Goal: Information Seeking & Learning: Learn about a topic

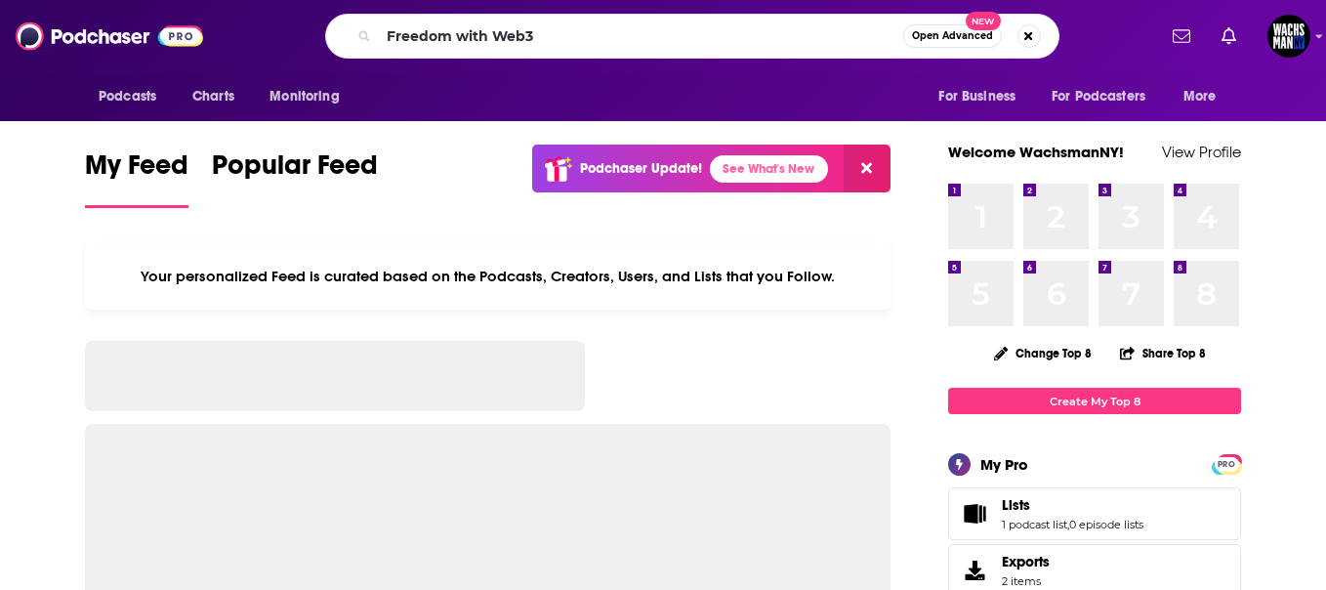
type input "Freedom with Web3"
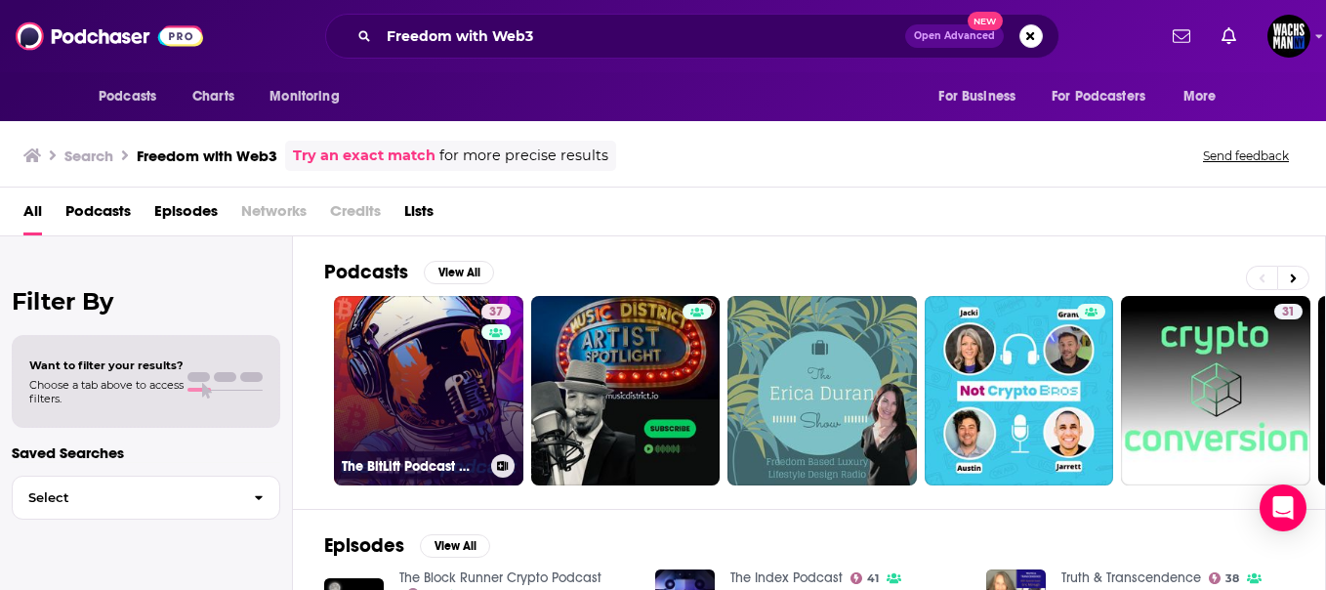
click at [448, 393] on link "37 The BitLift Podcast 🚀 Crypto, DeFi, Web3" at bounding box center [428, 390] width 189 height 189
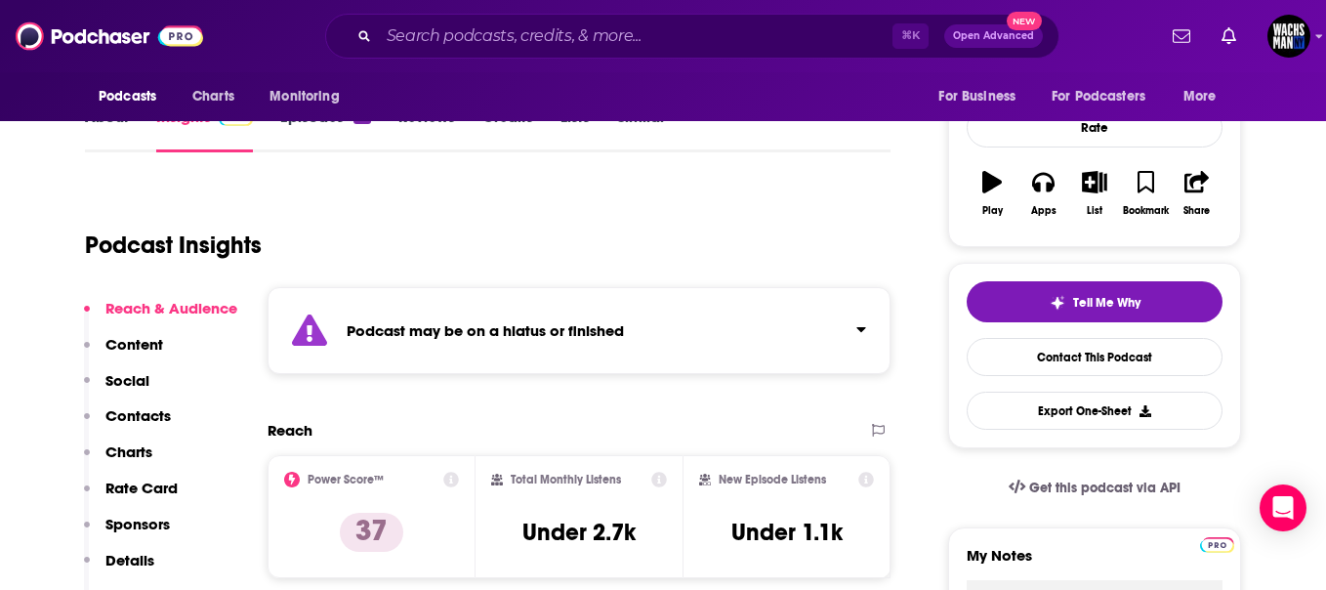
scroll to position [270, 0]
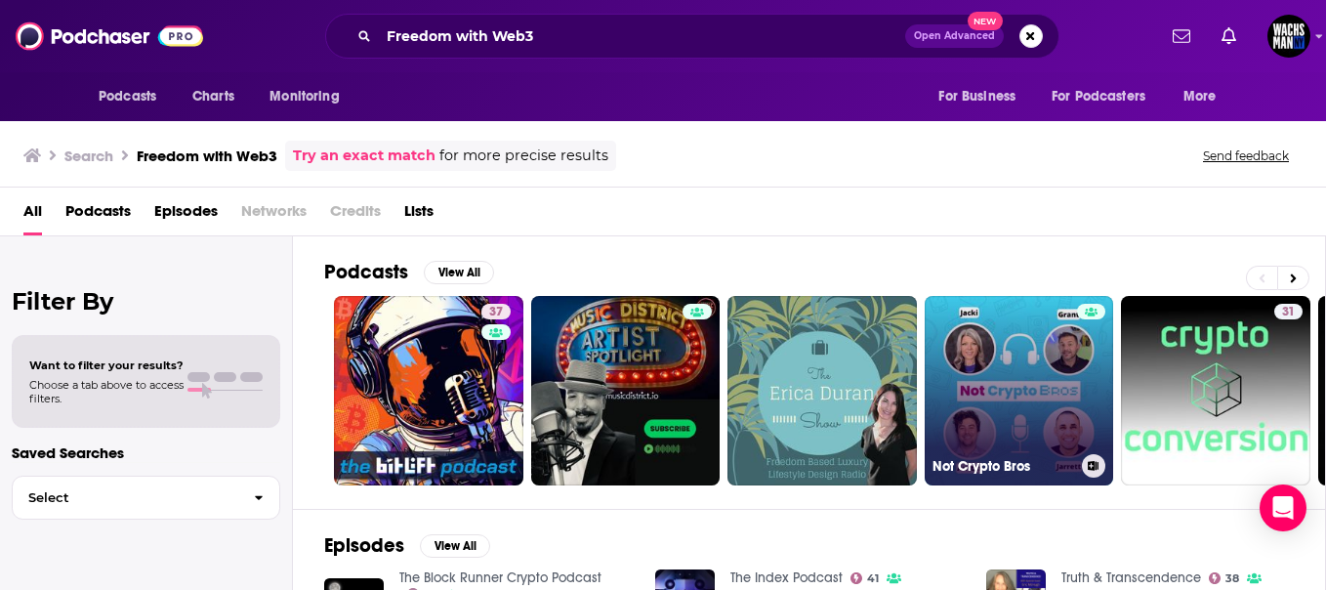
click at [1022, 320] on link "Not Crypto Bros" at bounding box center [1019, 390] width 189 height 189
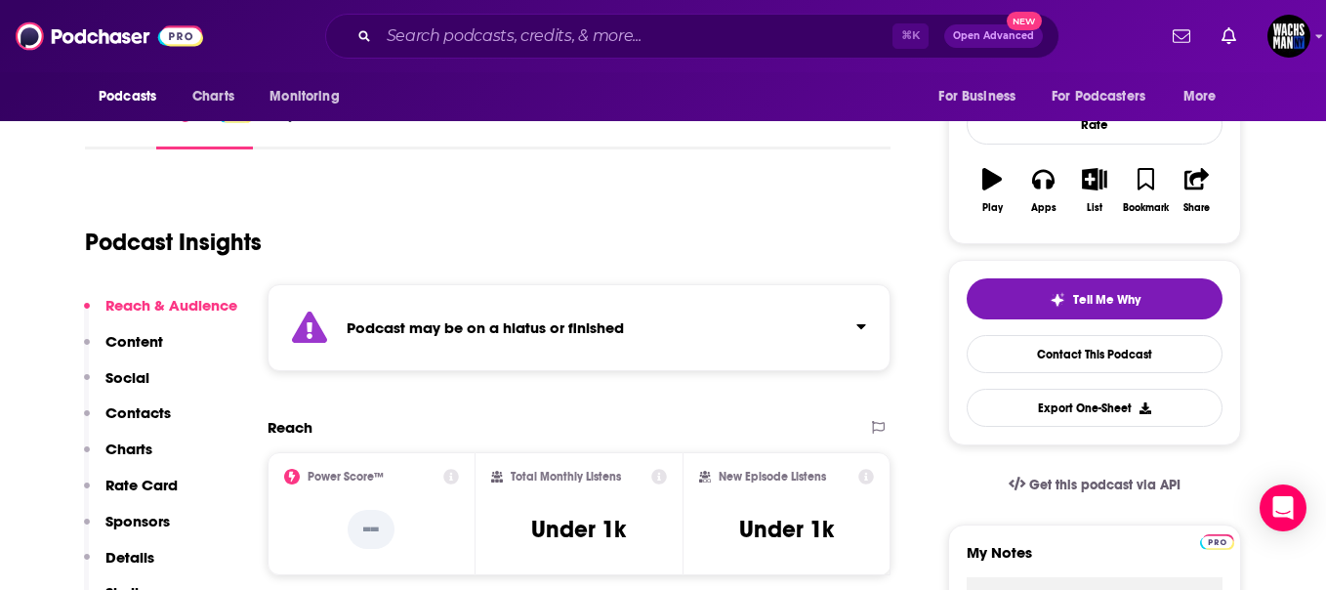
scroll to position [277, 0]
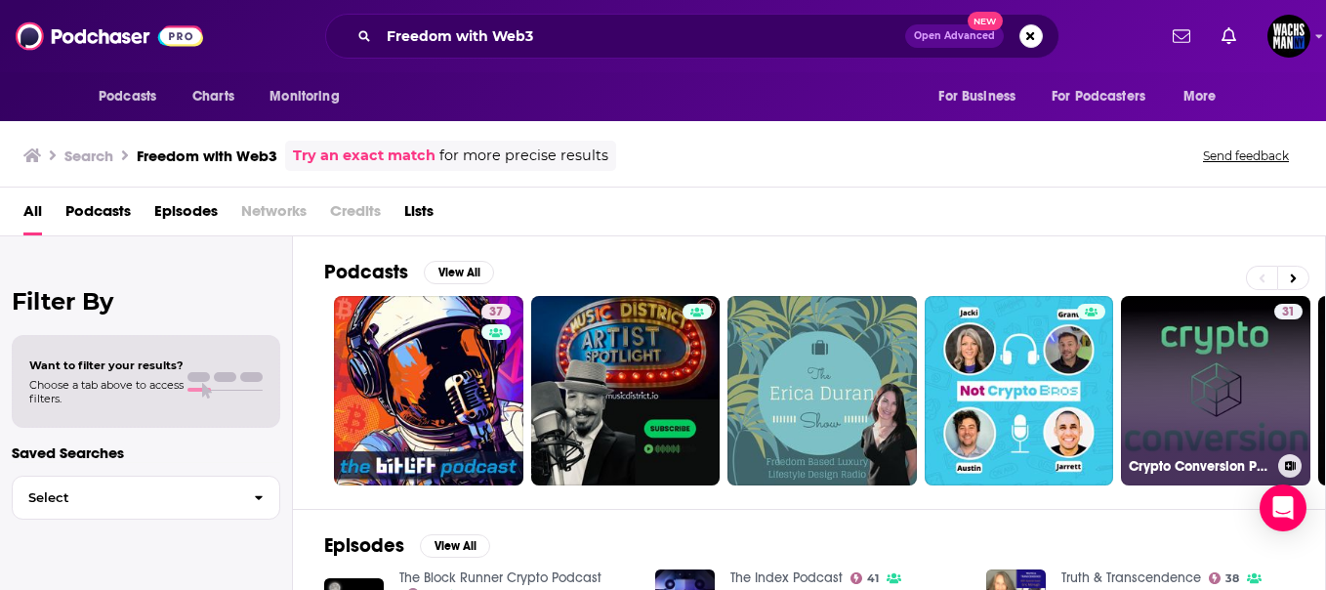
click at [1200, 359] on link "31 Crypto Conversion Podcast" at bounding box center [1215, 390] width 189 height 189
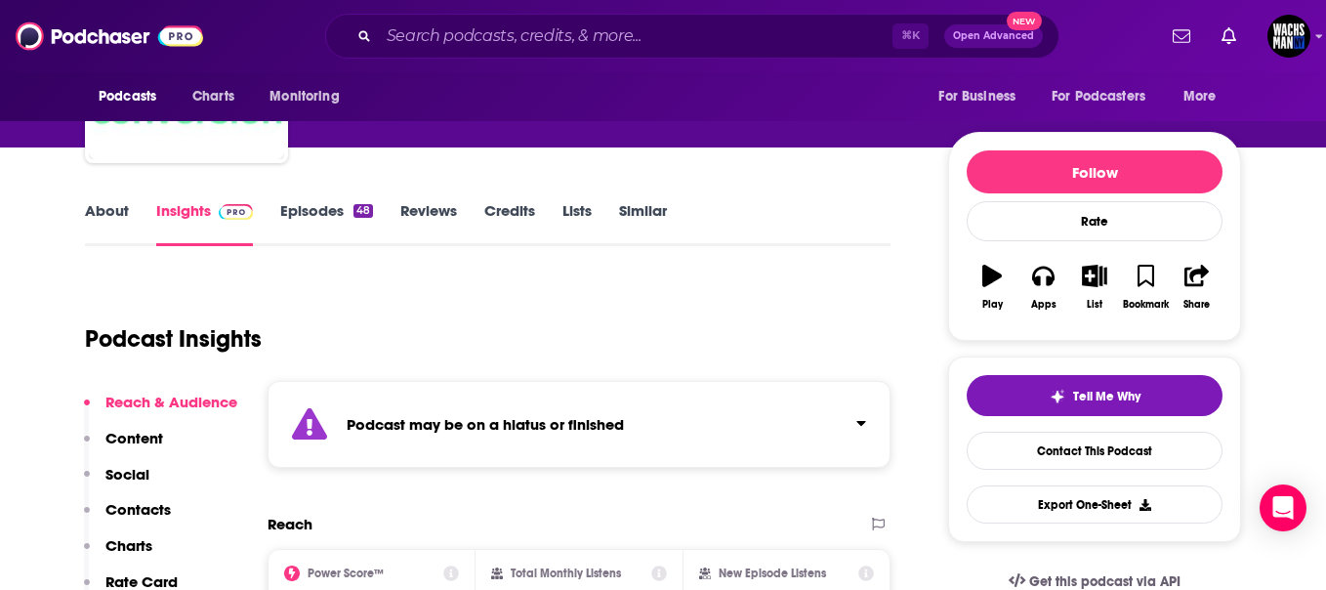
scroll to position [176, 0]
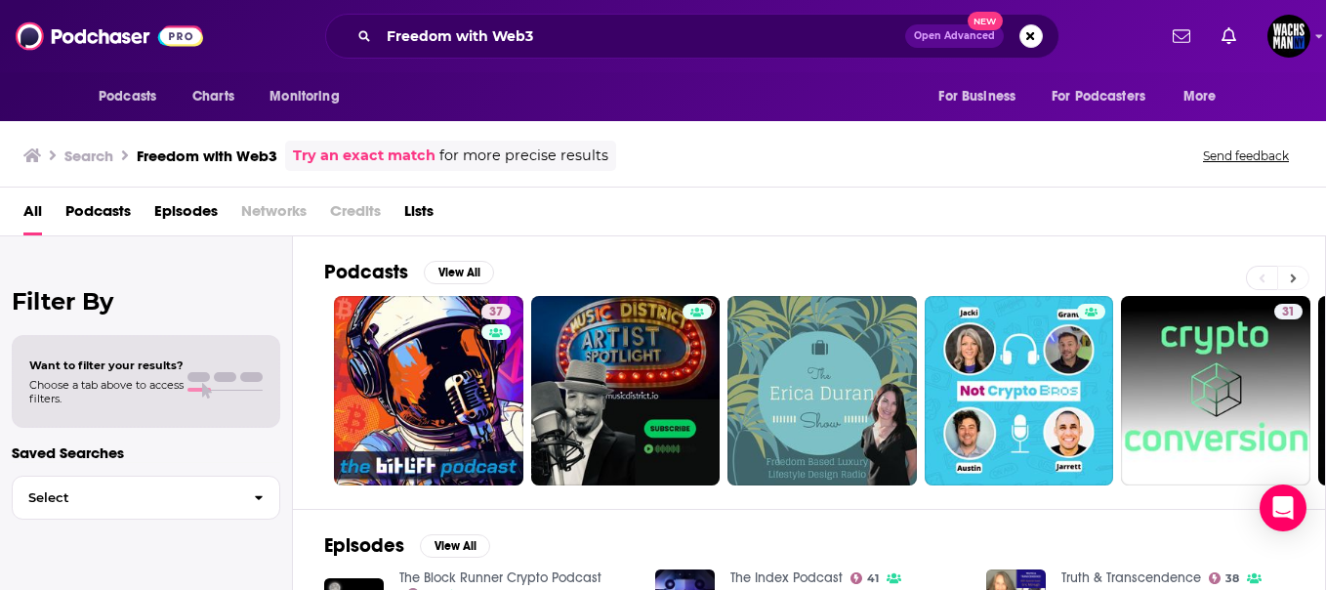
click at [1291, 272] on icon at bounding box center [1293, 278] width 7 height 14
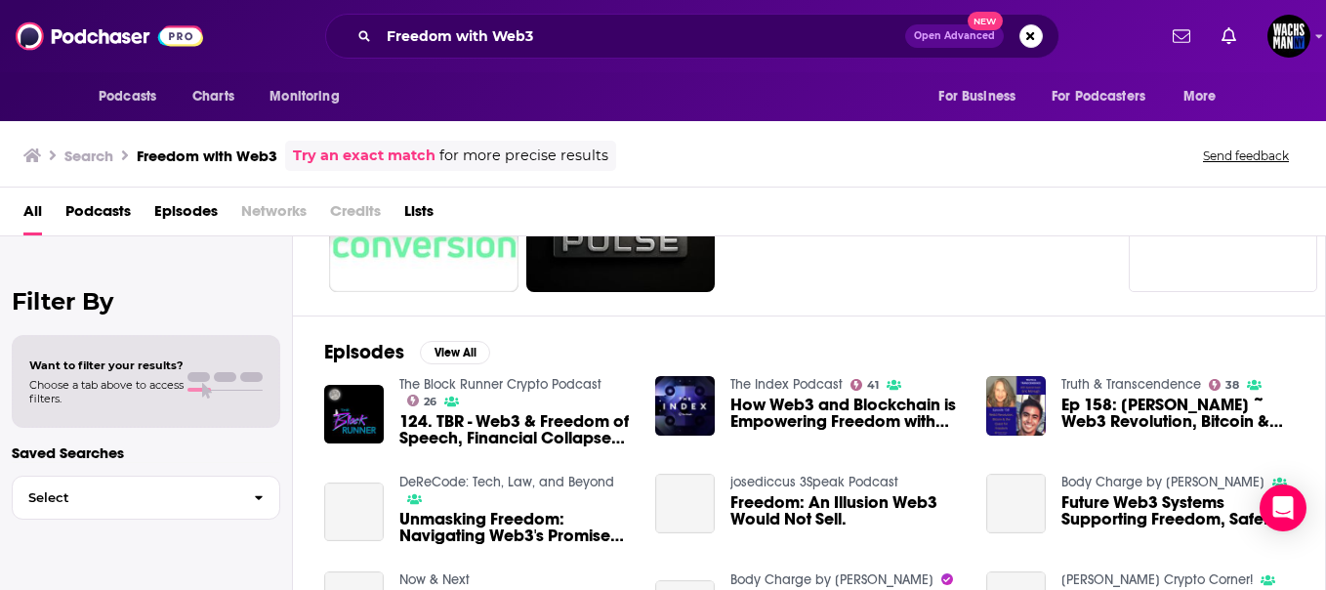
scroll to position [207, 0]
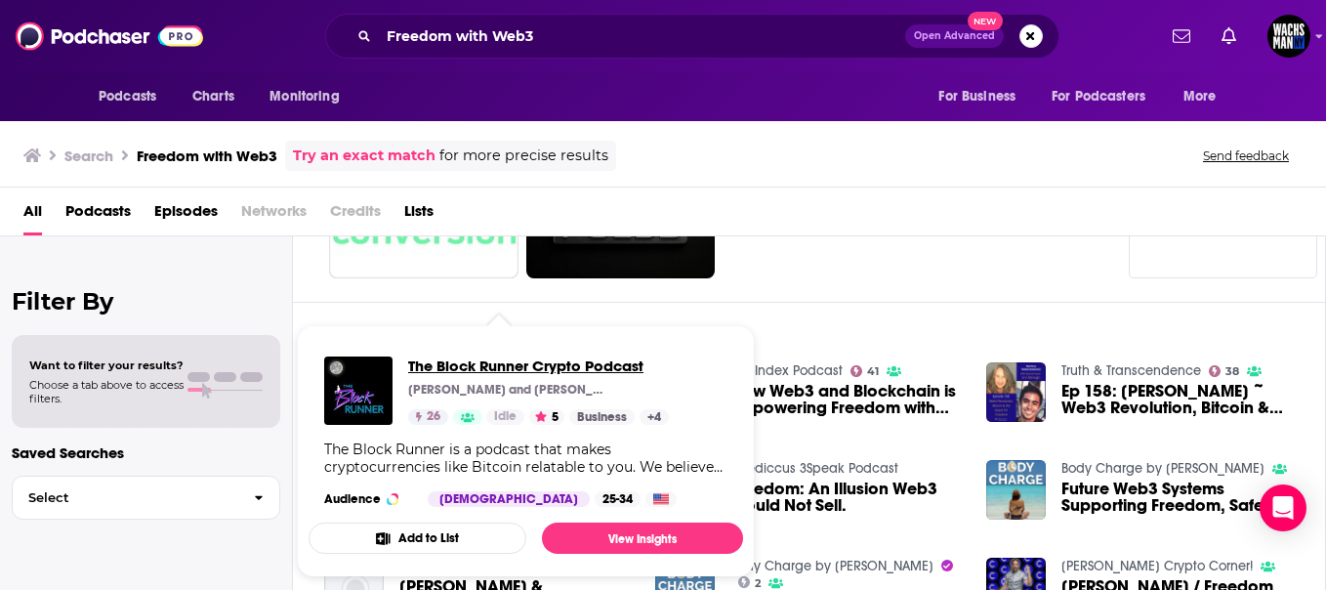
click at [530, 368] on span "The Block Runner Crypto Podcast" at bounding box center [538, 365] width 261 height 19
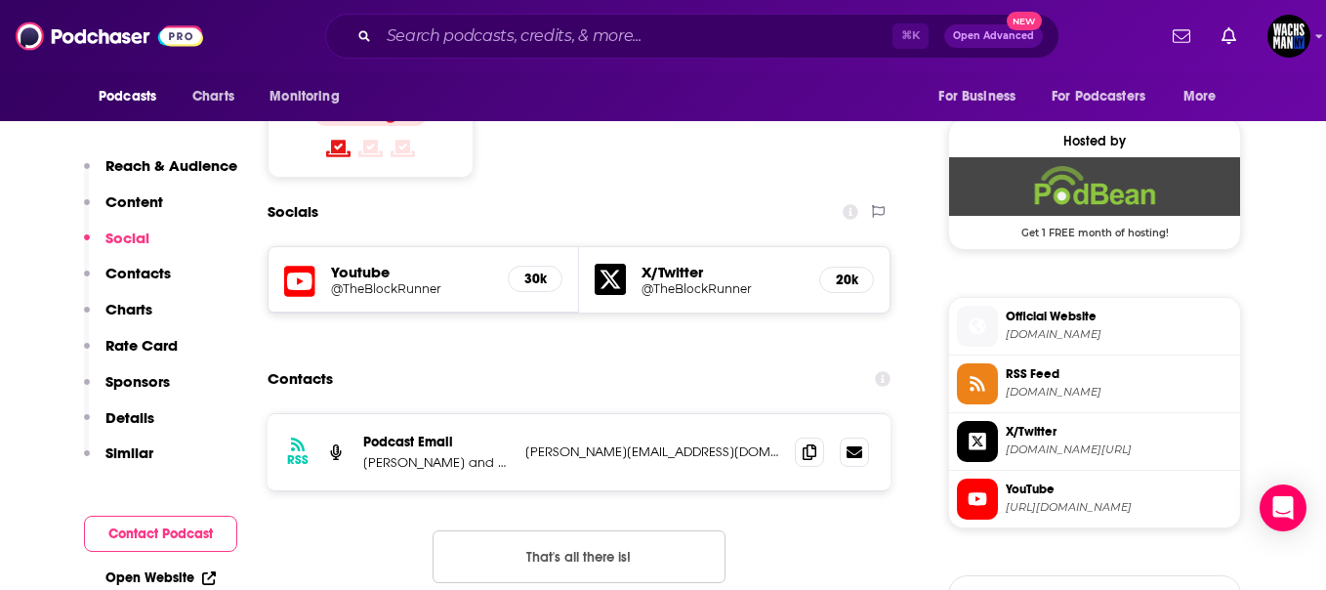
scroll to position [1390, 0]
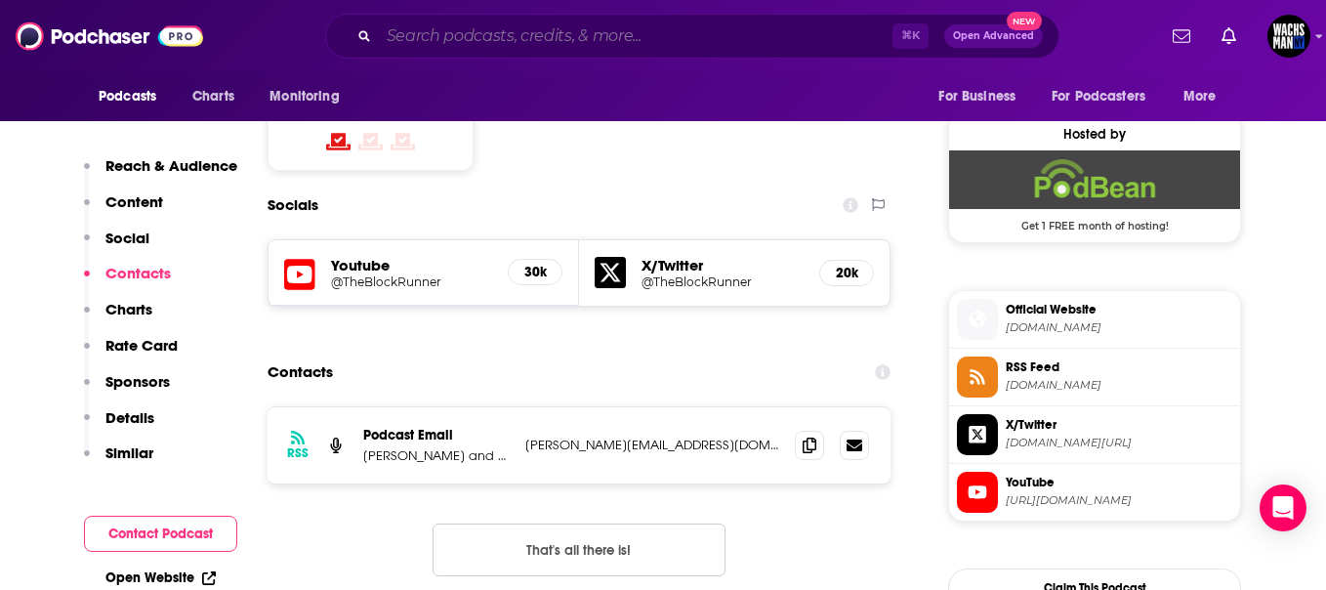
click at [459, 41] on input "Search podcasts, credits, & more..." at bounding box center [636, 36] width 514 height 31
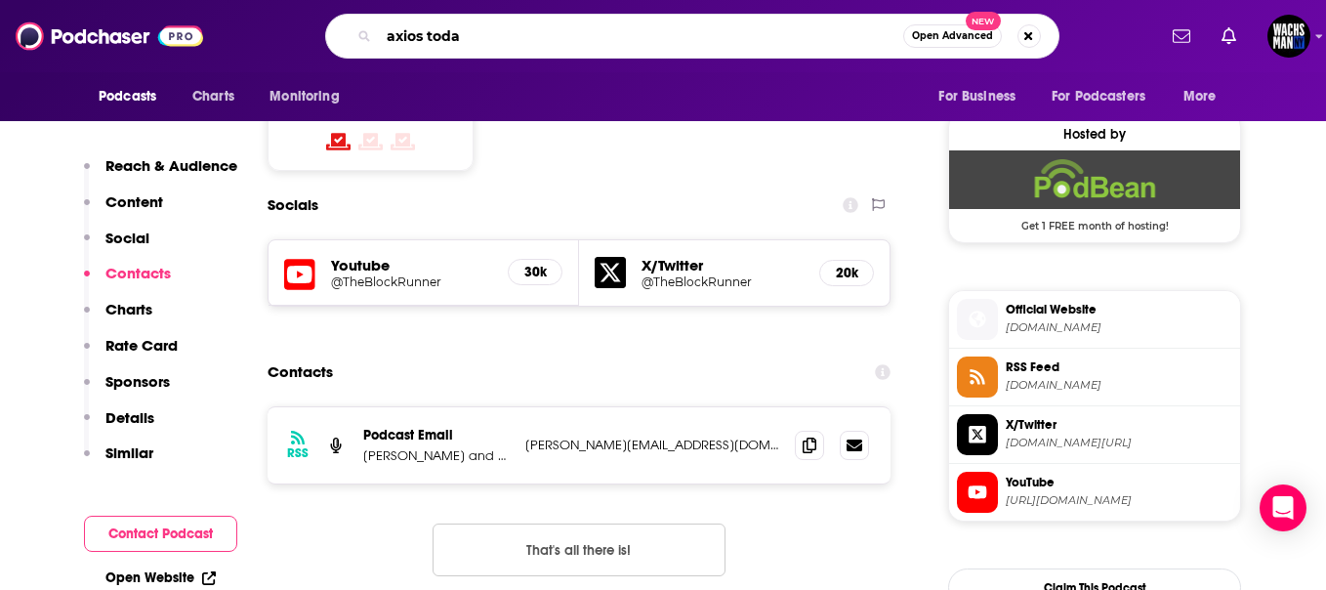
type input "axios [DATE]"
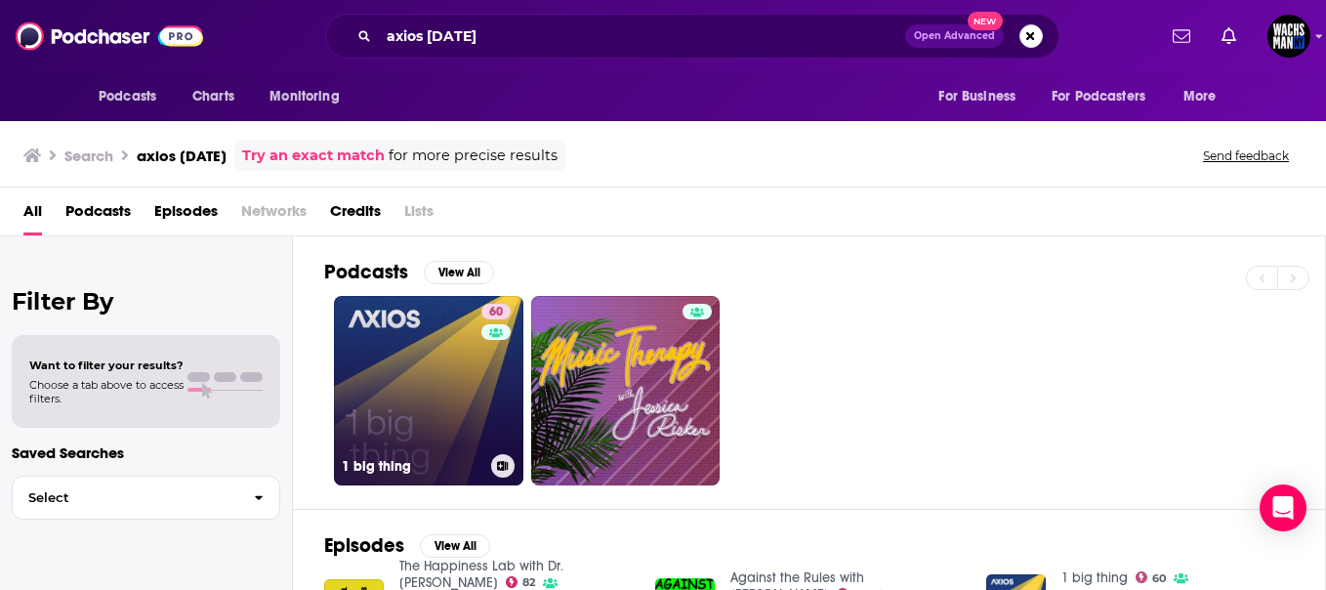
click at [413, 352] on link "60 1 big thing" at bounding box center [428, 390] width 189 height 189
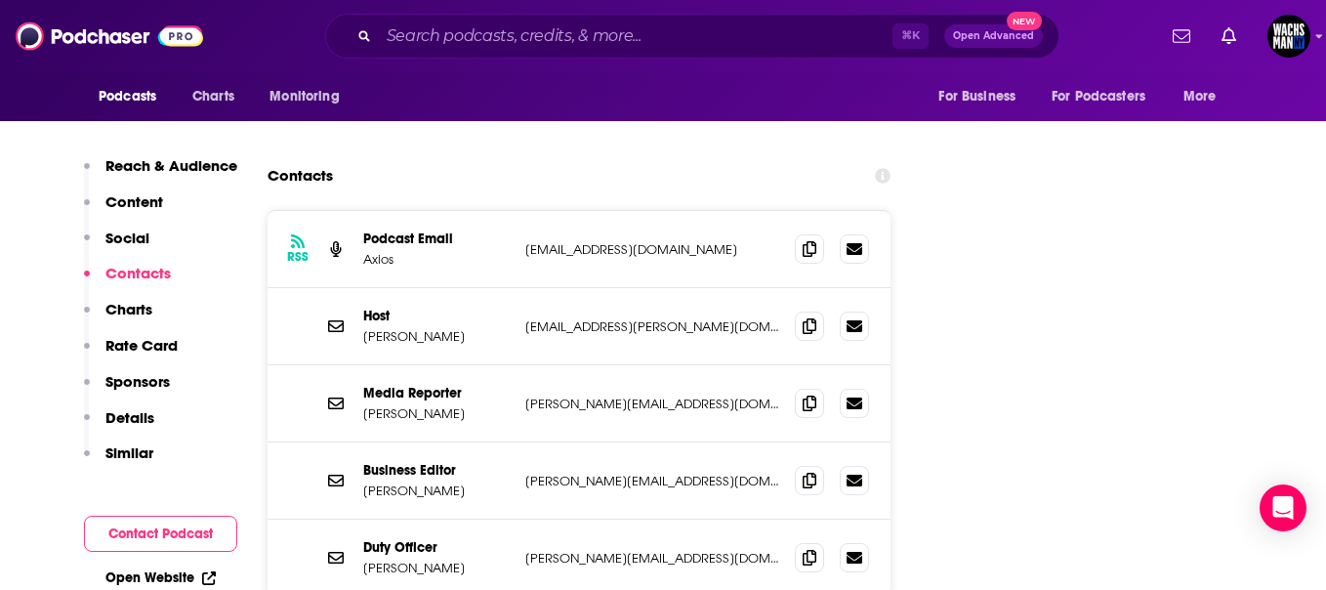
scroll to position [1914, 0]
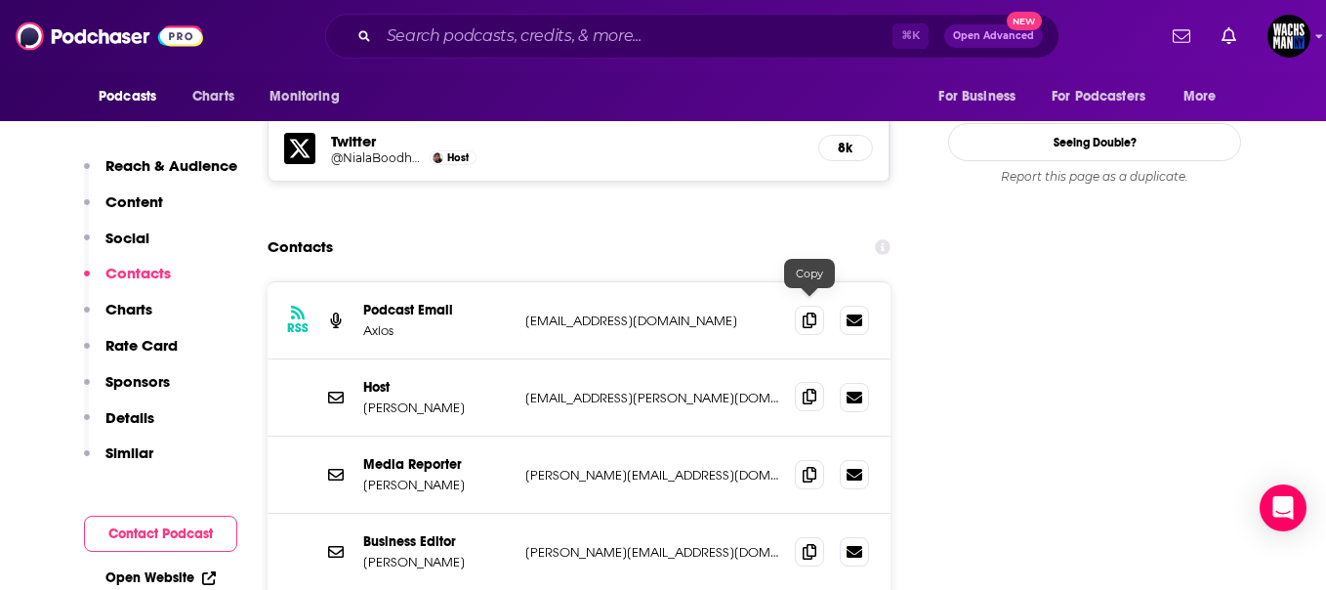
click at [806, 389] on icon at bounding box center [810, 397] width 14 height 16
